Goal: Check status: Check status

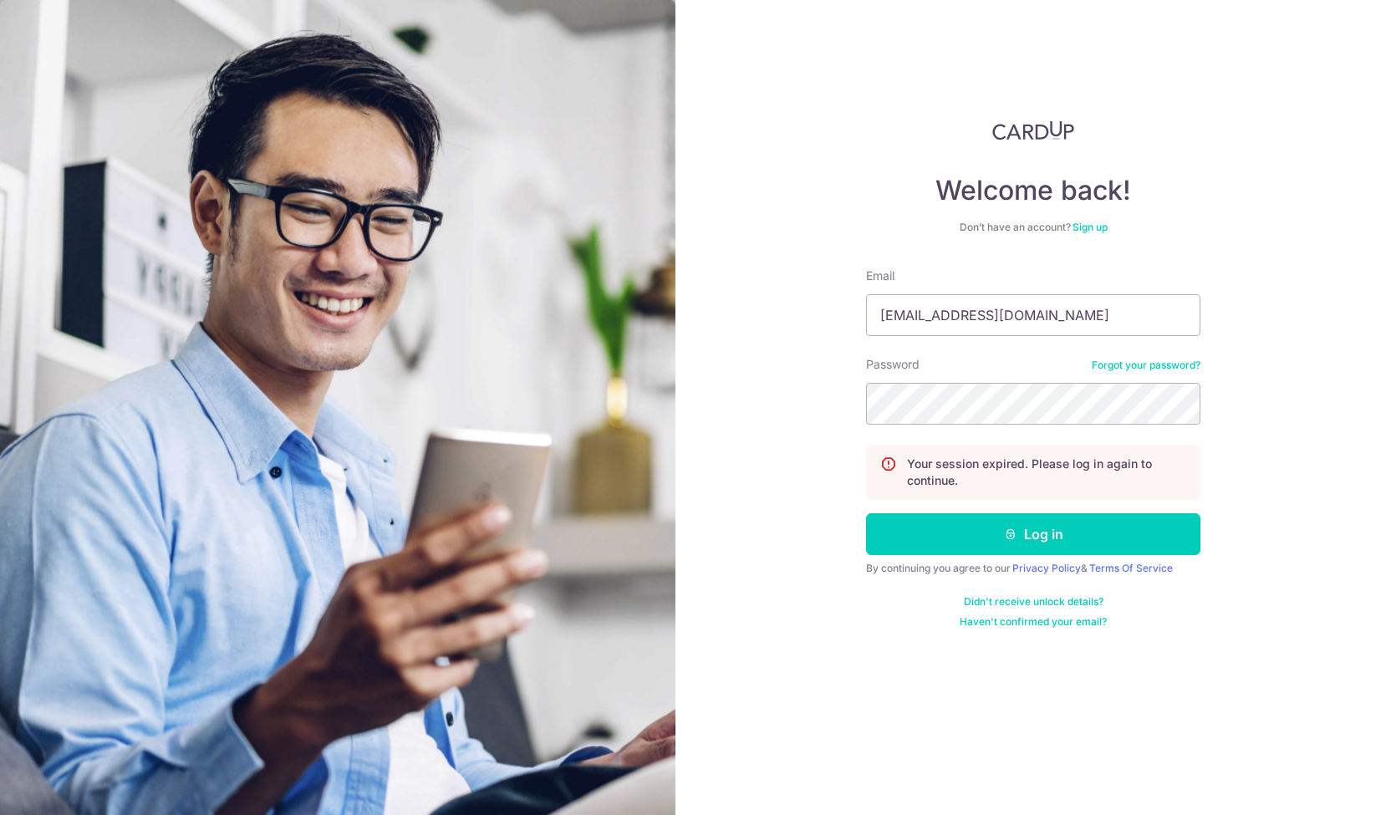
click at [926, 521] on button "Log in" at bounding box center [1033, 534] width 334 height 42
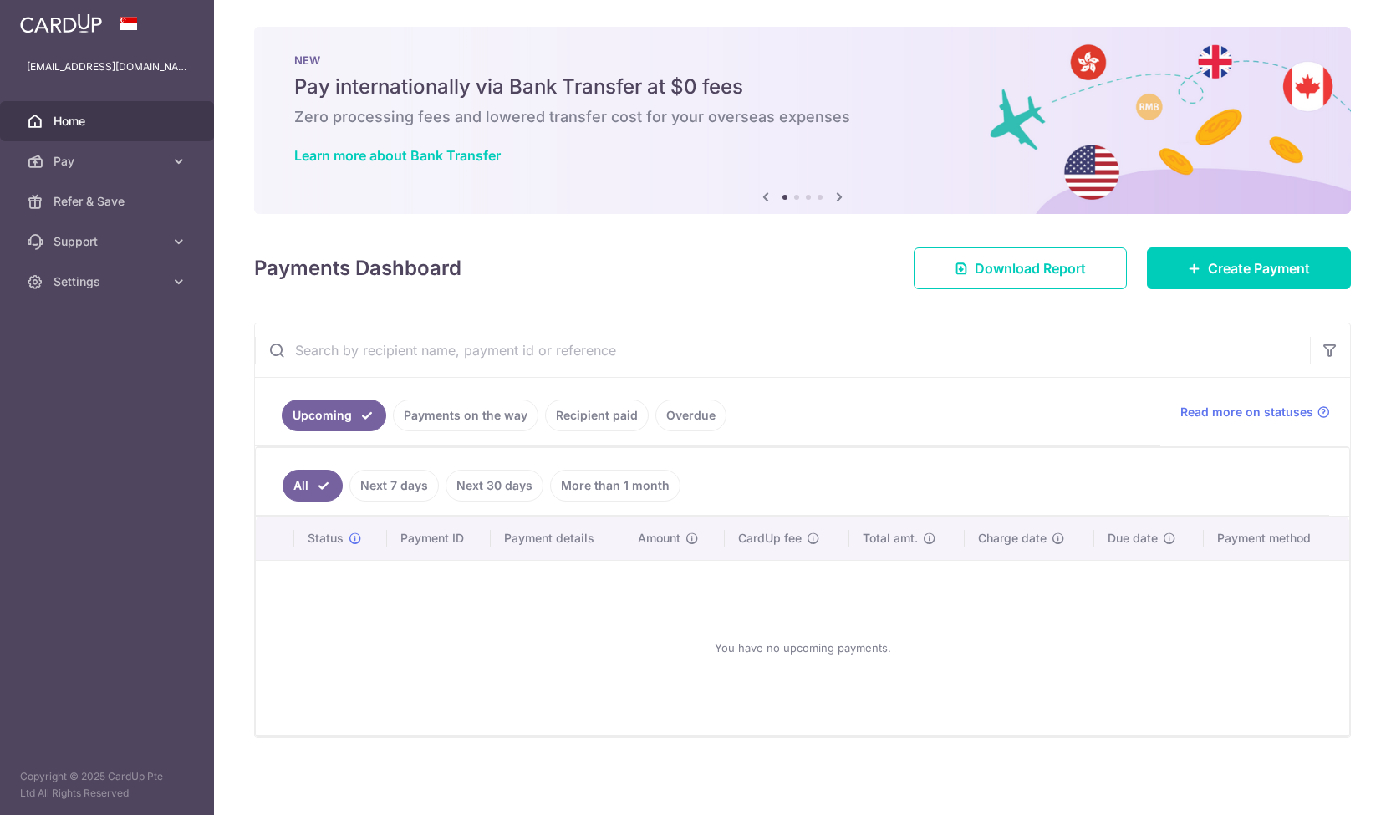
click at [457, 417] on link "Payments on the way" at bounding box center [465, 416] width 145 height 32
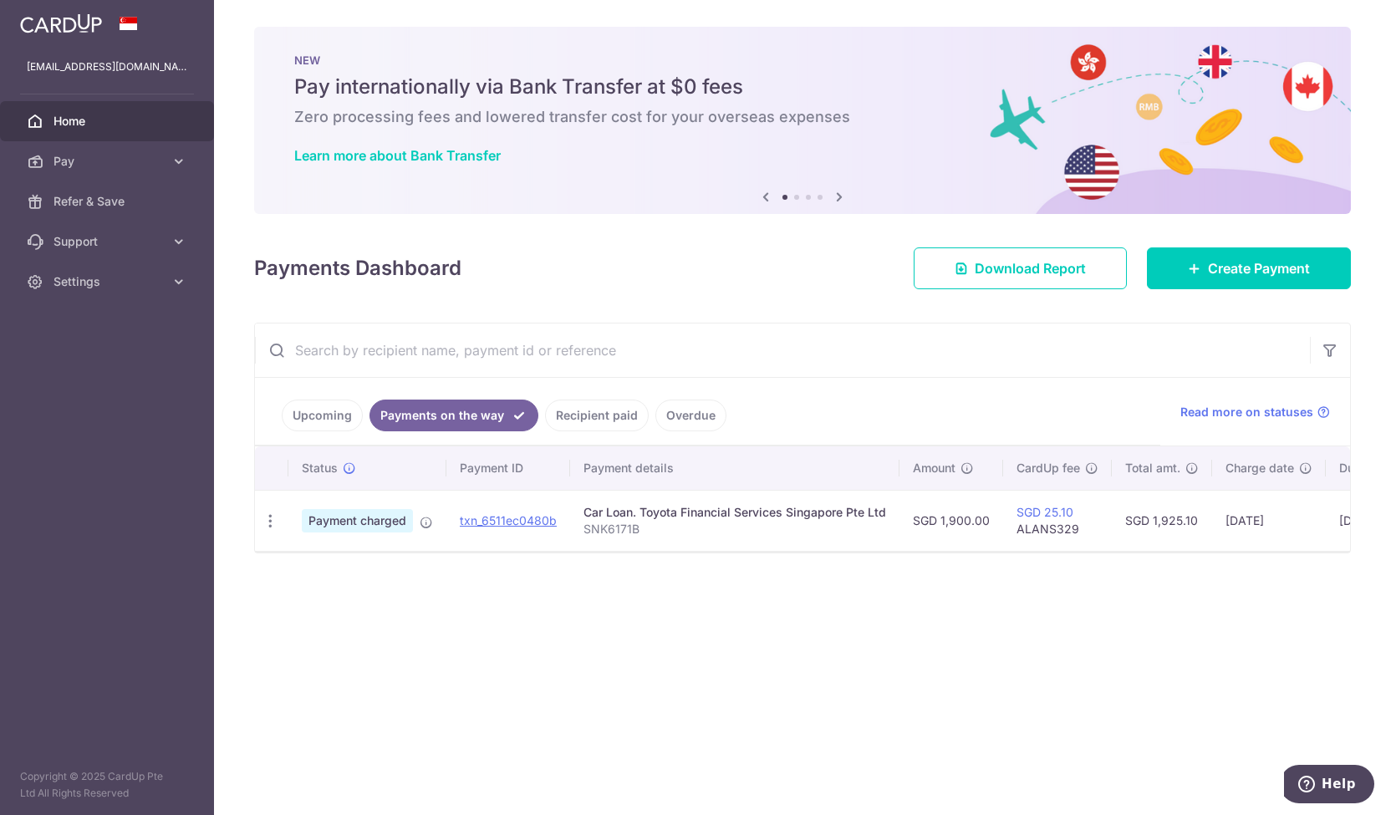
click at [579, 420] on link "Recipient paid" at bounding box center [597, 416] width 104 height 32
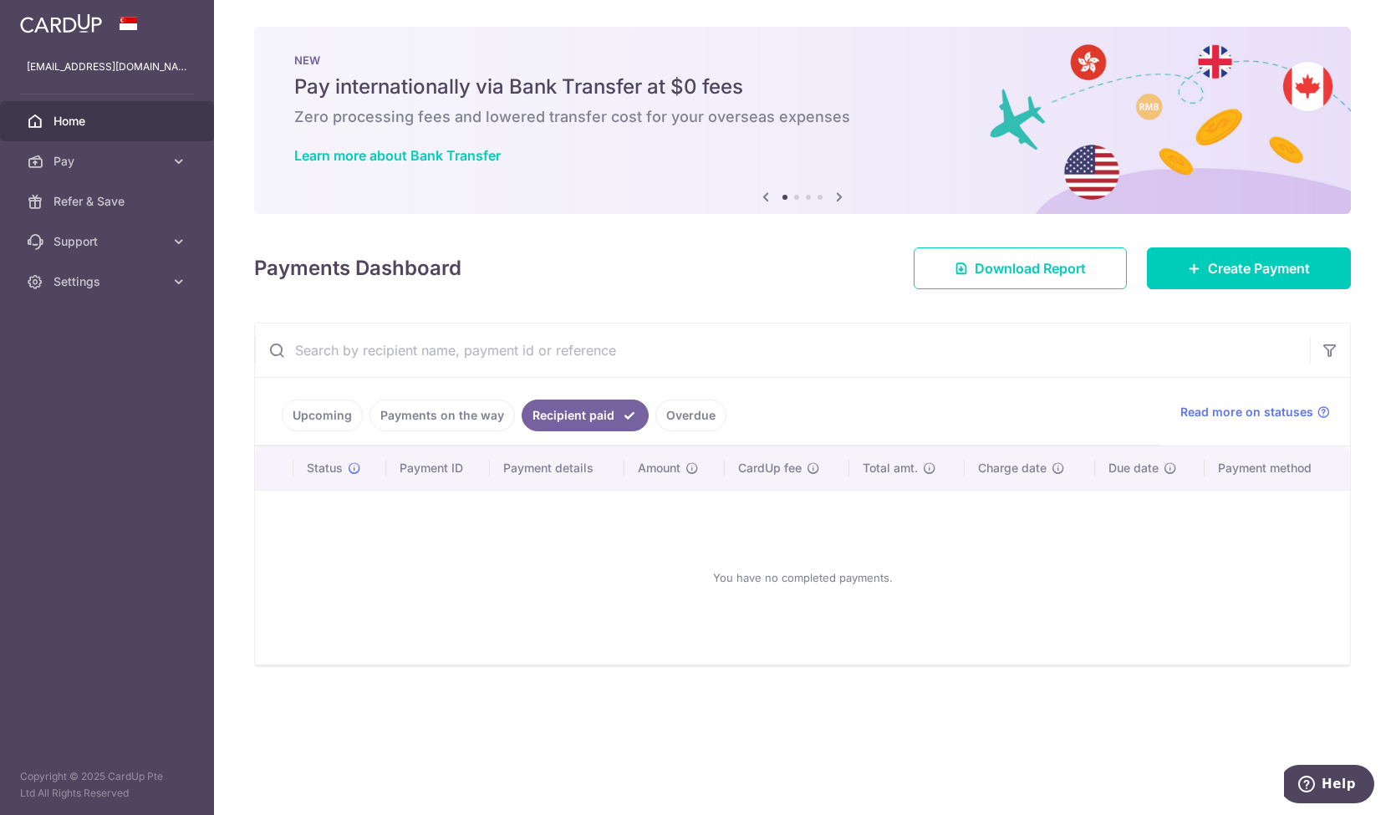
click at [464, 413] on link "Payments on the way" at bounding box center [442, 416] width 145 height 32
